Goal: Task Accomplishment & Management: Complete application form

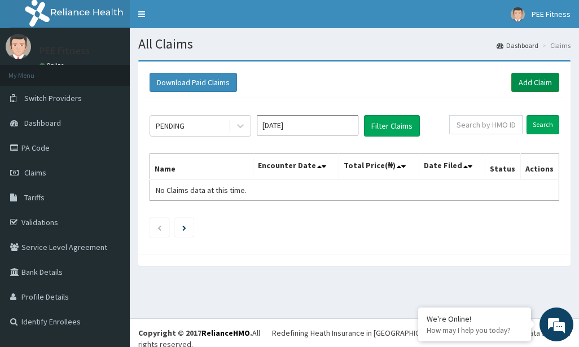
click at [518, 88] on link "Add Claim" at bounding box center [535, 82] width 48 height 19
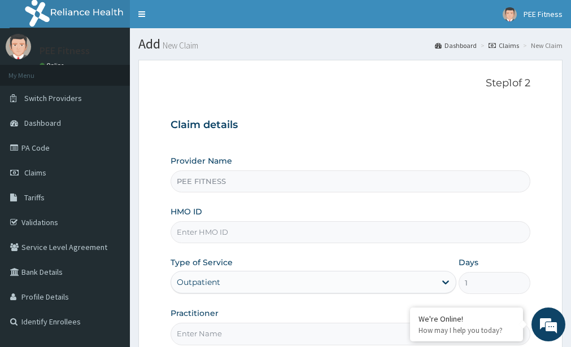
click at [206, 230] on input "HMO ID" at bounding box center [350, 232] width 360 height 22
type input "RGI/10003/A"
click at [187, 332] on input "Practitioner" at bounding box center [350, 334] width 360 height 22
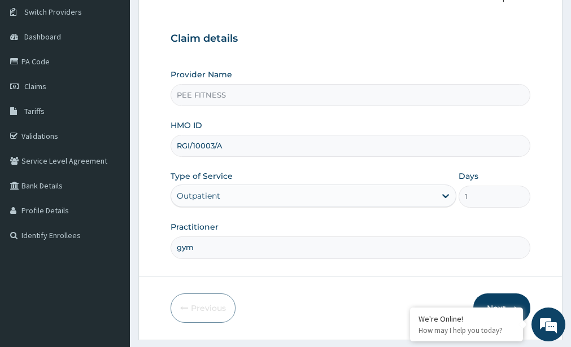
scroll to position [117, 0]
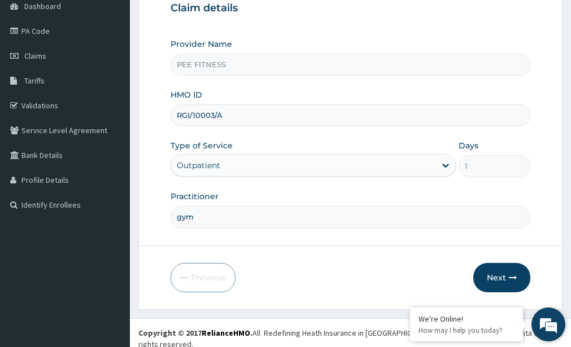
type input "gym"
click at [554, 345] on footer "Redefining Heath Insurance in [GEOGRAPHIC_DATA] using Telemedicine and Data Sci…" at bounding box center [350, 338] width 441 height 40
click at [505, 277] on button "Next" at bounding box center [501, 277] width 57 height 29
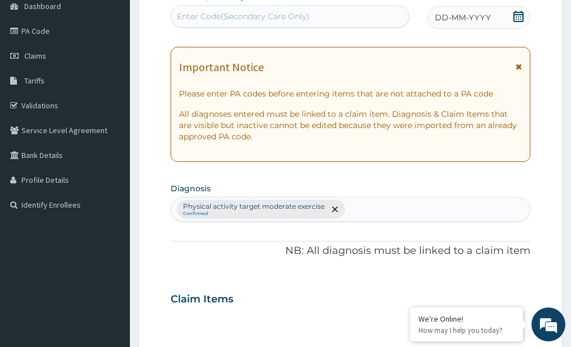
click at [203, 15] on div "Enter Code(Secondary Care Only)" at bounding box center [243, 16] width 133 height 11
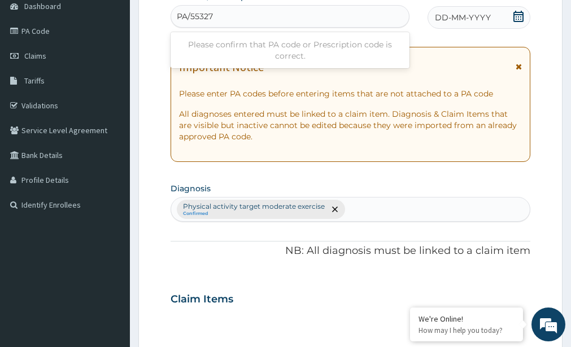
type input "PA/553277"
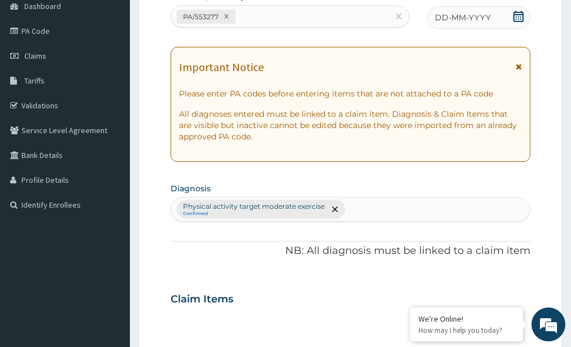
click at [516, 19] on icon at bounding box center [517, 16] width 11 height 11
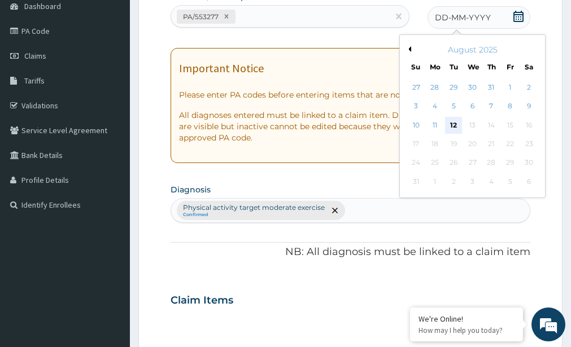
click at [459, 124] on div "12" at bounding box center [453, 125] width 17 height 17
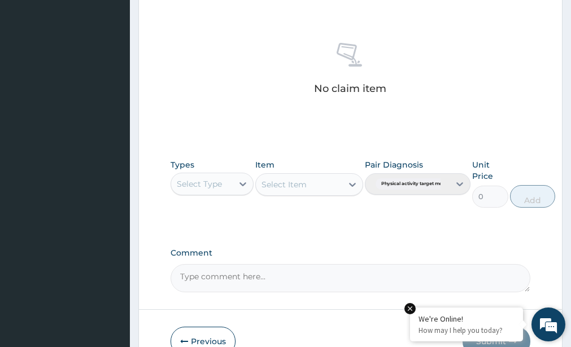
scroll to position [481, 0]
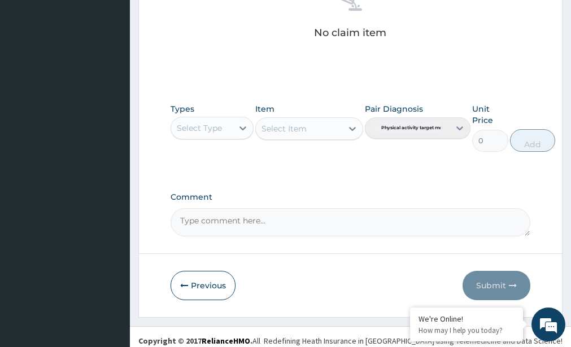
click at [205, 131] on div "Select Type" at bounding box center [199, 127] width 45 height 11
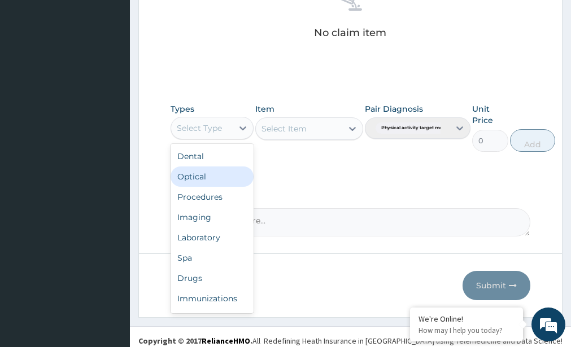
scroll to position [38, 0]
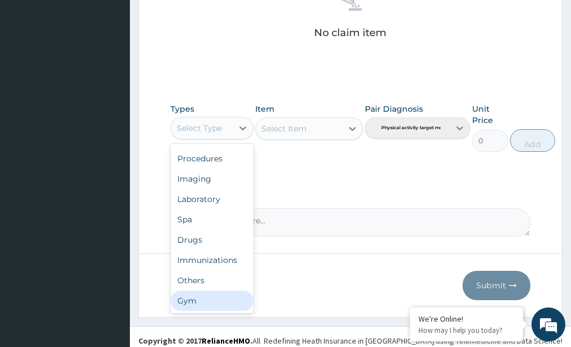
click at [209, 305] on div "Gym" at bounding box center [211, 301] width 82 height 20
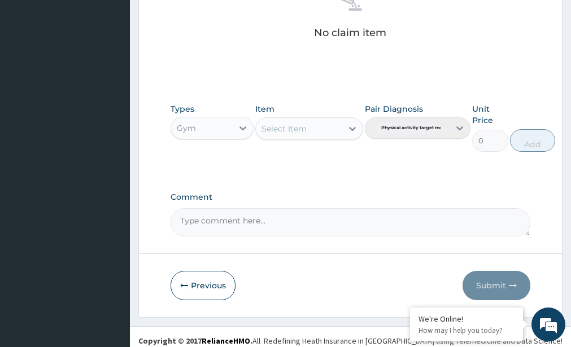
click at [317, 131] on div "Select Item" at bounding box center [299, 129] width 86 height 18
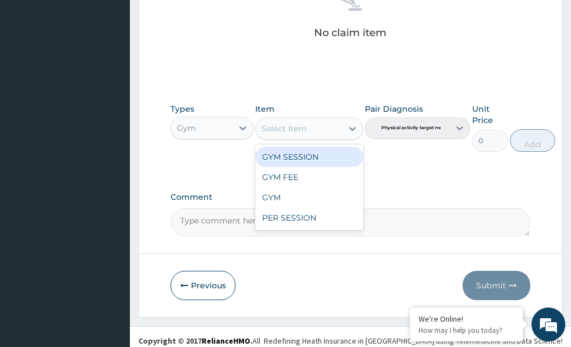
click at [304, 163] on div "GYM SESSION" at bounding box center [309, 157] width 108 height 20
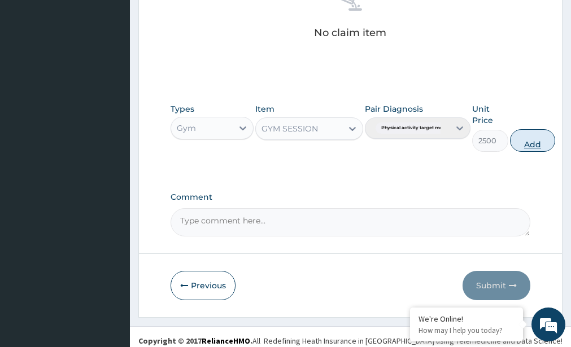
click at [528, 143] on button "Add" at bounding box center [532, 140] width 45 height 23
type input "0"
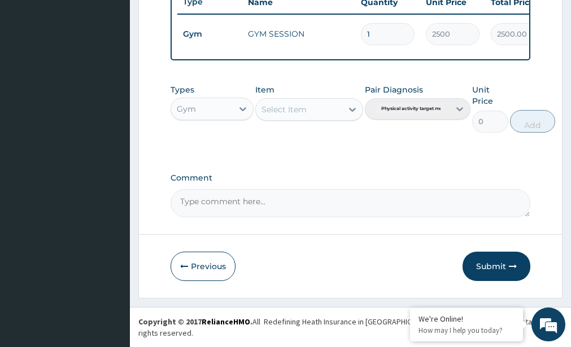
scroll to position [444, 0]
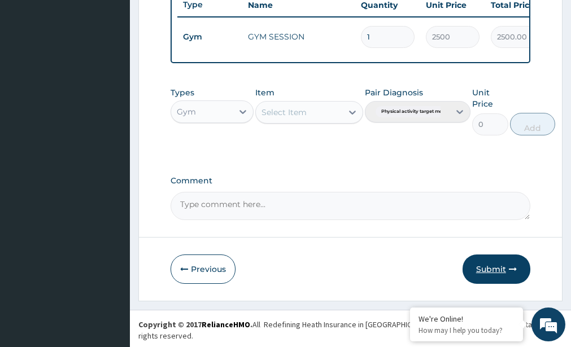
click at [498, 282] on button "Submit" at bounding box center [496, 269] width 68 height 29
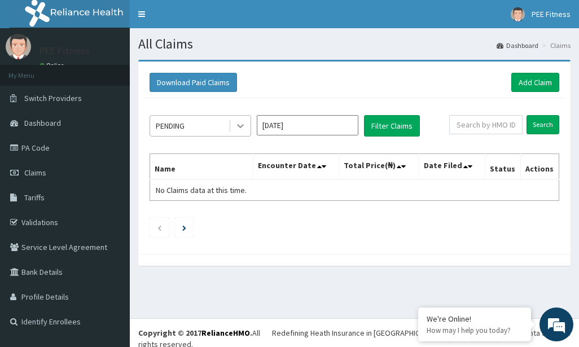
click at [244, 128] on icon at bounding box center [240, 125] width 11 height 11
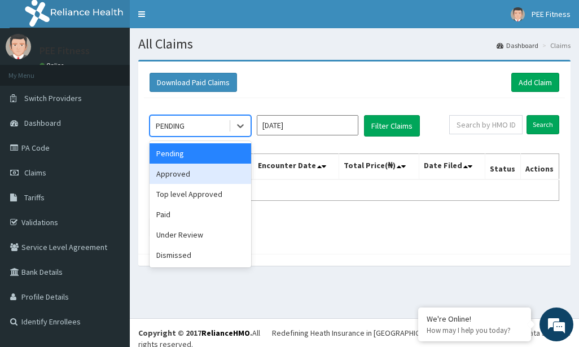
click at [201, 175] on div "Approved" at bounding box center [201, 174] width 102 height 20
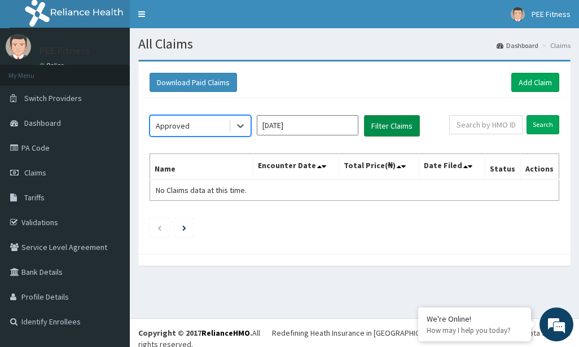
click at [402, 124] on button "Filter Claims" at bounding box center [392, 125] width 56 height 21
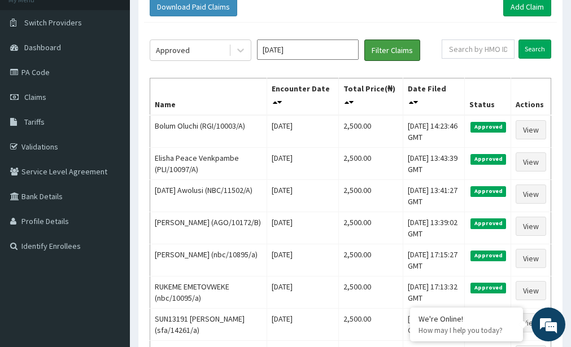
scroll to position [50, 0]
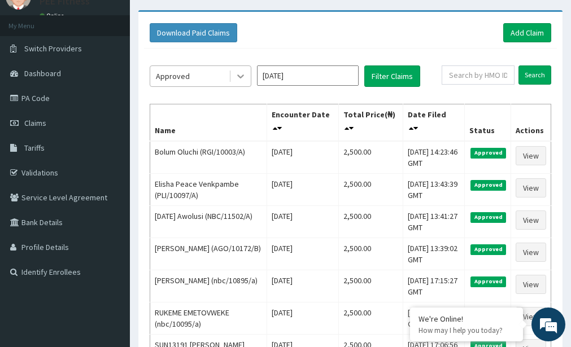
click at [244, 72] on icon at bounding box center [240, 76] width 11 height 11
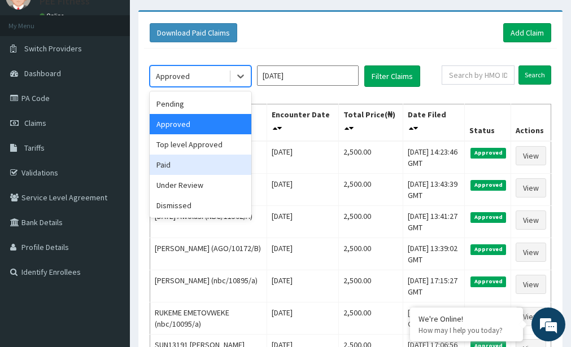
click at [176, 164] on div "Paid" at bounding box center [201, 165] width 102 height 20
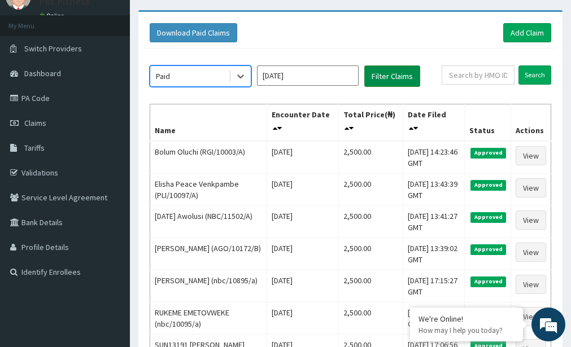
click at [380, 78] on button "Filter Claims" at bounding box center [392, 75] width 56 height 21
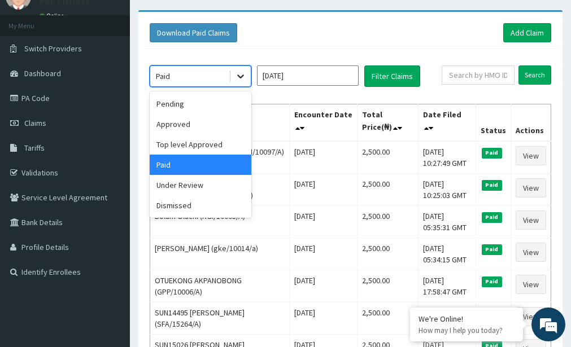
click at [238, 76] on icon at bounding box center [240, 77] width 7 height 4
click at [196, 147] on div "Top level Approved" at bounding box center [201, 144] width 102 height 20
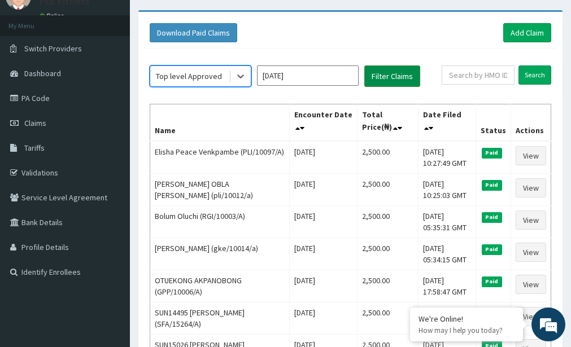
click at [400, 75] on button "Filter Claims" at bounding box center [392, 75] width 56 height 21
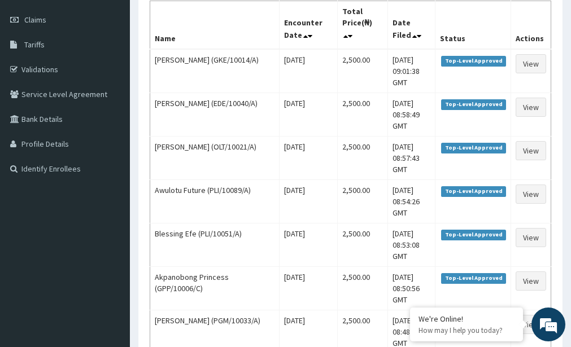
scroll to position [0, 0]
